Goal: Information Seeking & Learning: Learn about a topic

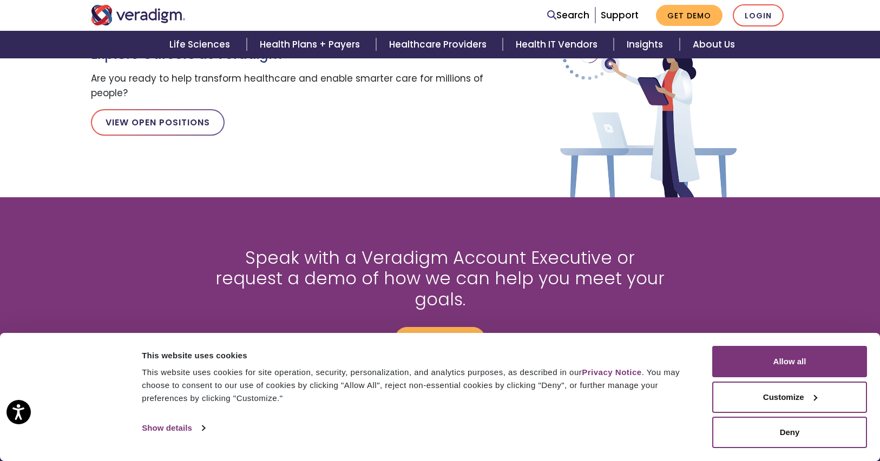
scroll to position [1471, 0]
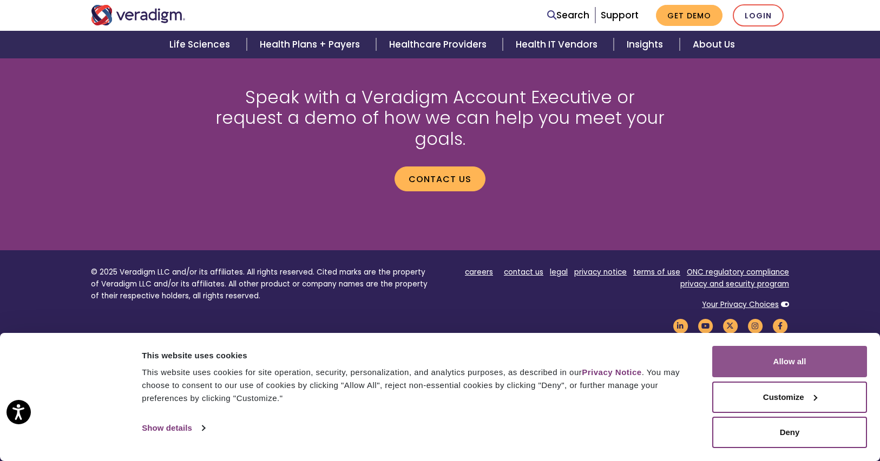
click at [745, 353] on button "Allow all" at bounding box center [789, 361] width 155 height 31
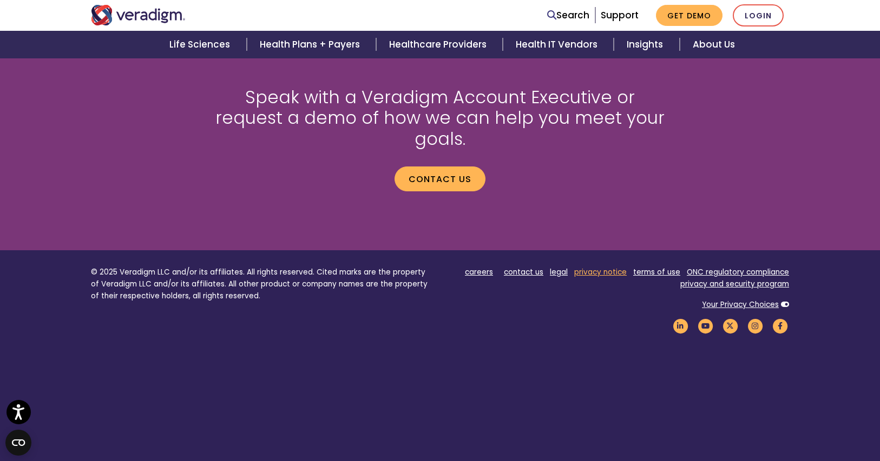
click at [605, 267] on link "privacy notice" at bounding box center [600, 272] width 52 height 10
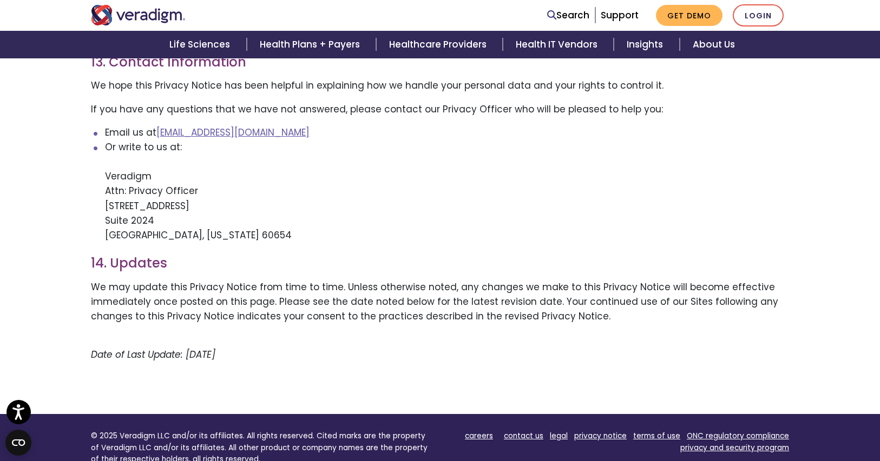
scroll to position [2262, 0]
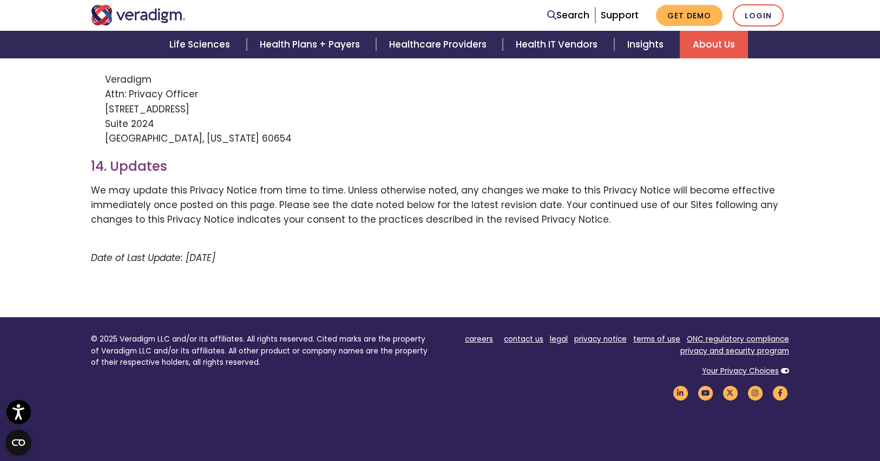
click at [703, 49] on link "About Us" at bounding box center [713, 45] width 68 height 28
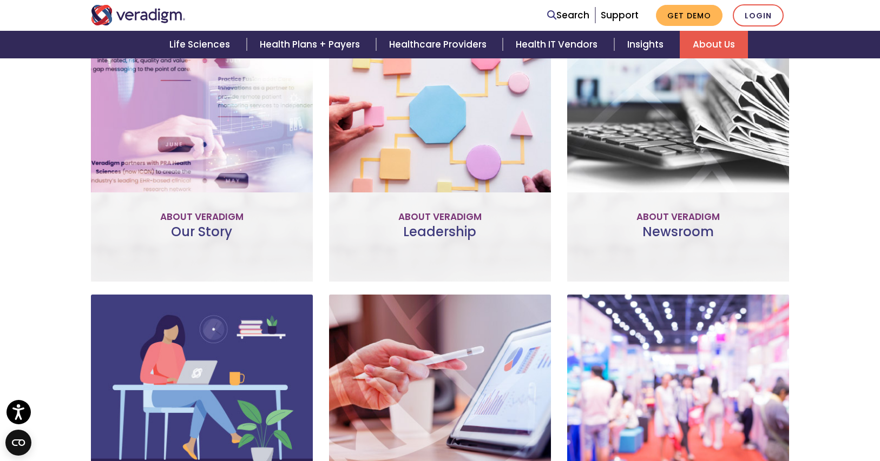
scroll to position [449, 0]
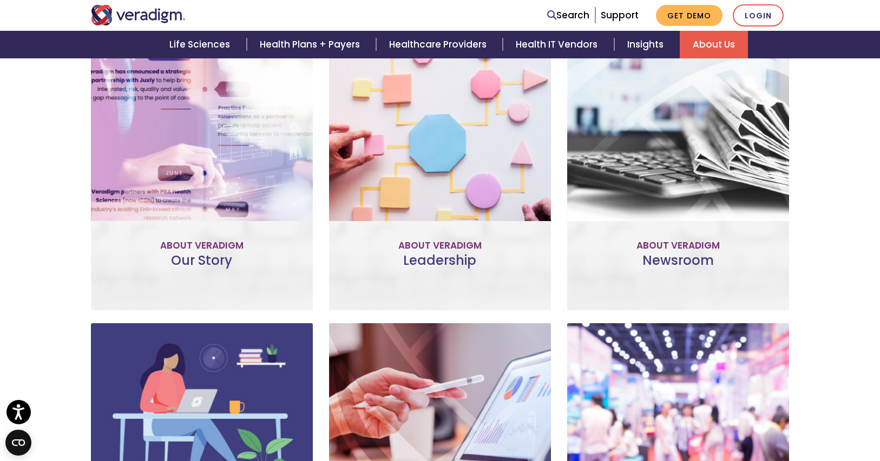
click at [199, 224] on link "Learn More" at bounding box center [201, 220] width 85 height 25
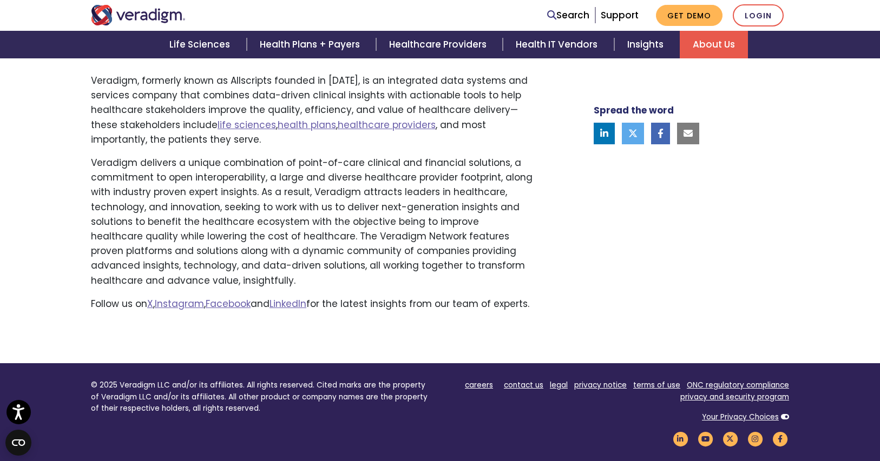
scroll to position [630, 0]
